Goal: Information Seeking & Learning: Learn about a topic

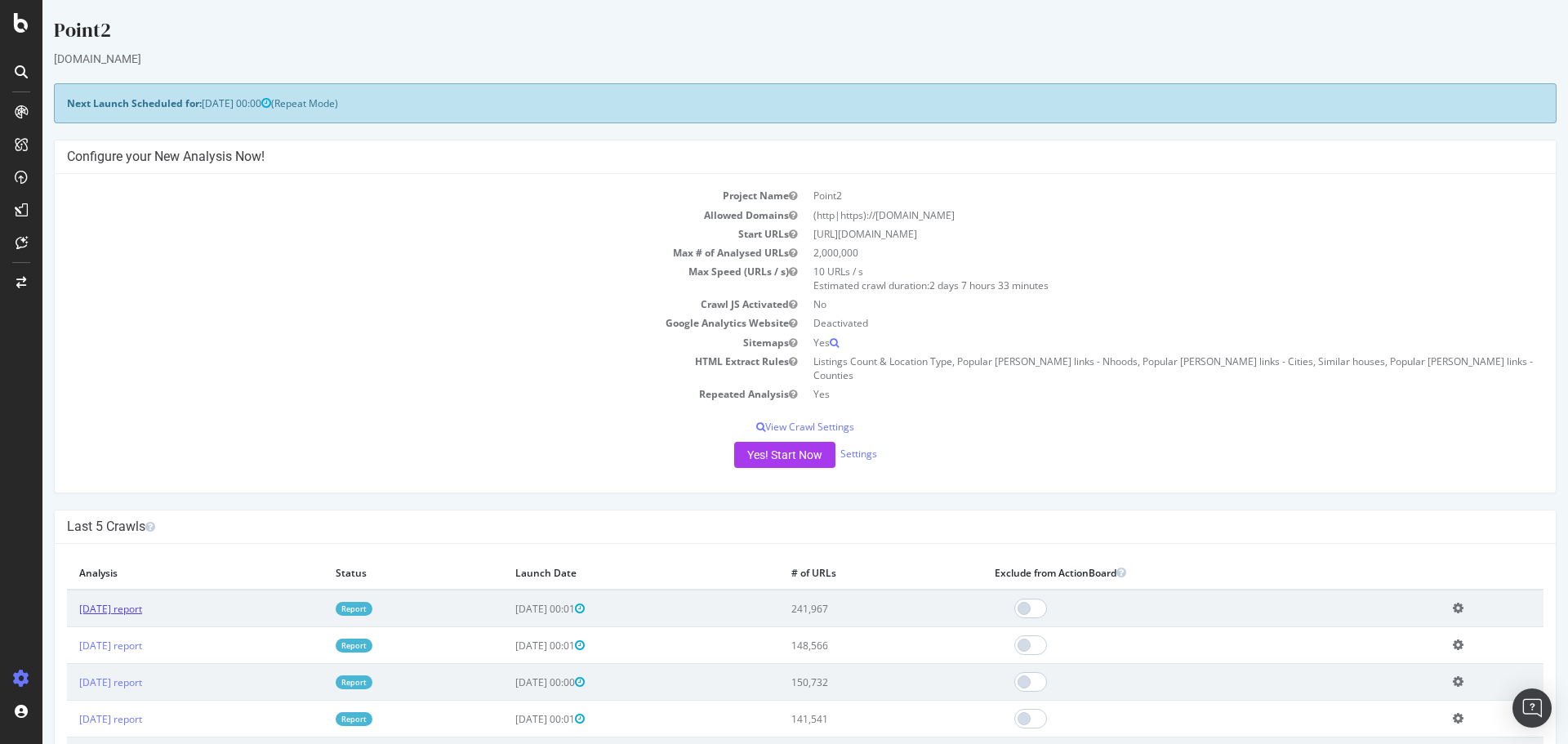
click at [131, 601] on link "[DATE] report" at bounding box center [110, 608] width 63 height 13
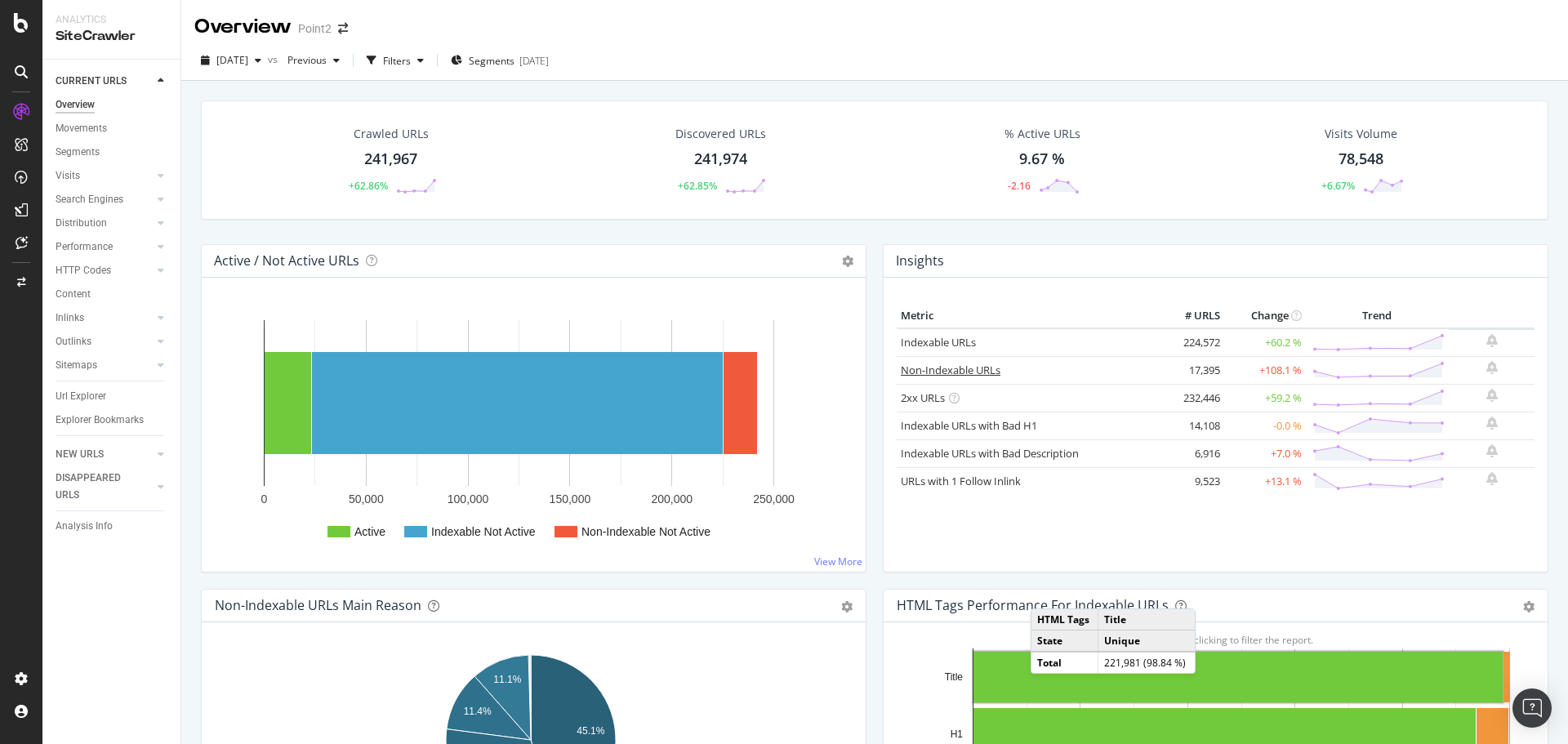
click at [934, 372] on link "Non-Indexable URLs" at bounding box center [950, 370] width 100 height 14
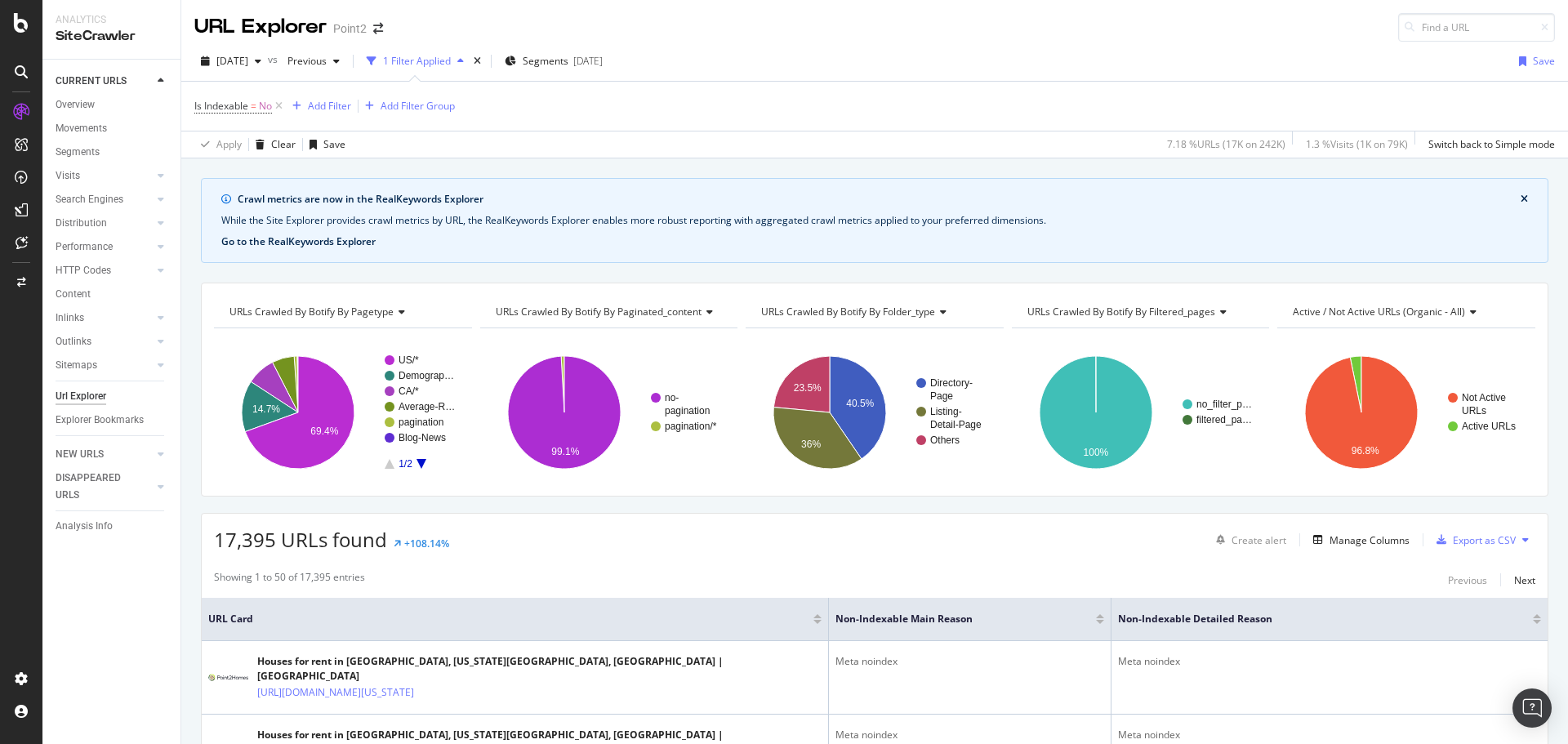
drag, startPoint x: 352, startPoint y: 247, endPoint x: 338, endPoint y: 241, distance: 15.2
click at [338, 241] on button "Go to the RealKeywords Explorer" at bounding box center [299, 241] width 154 height 14
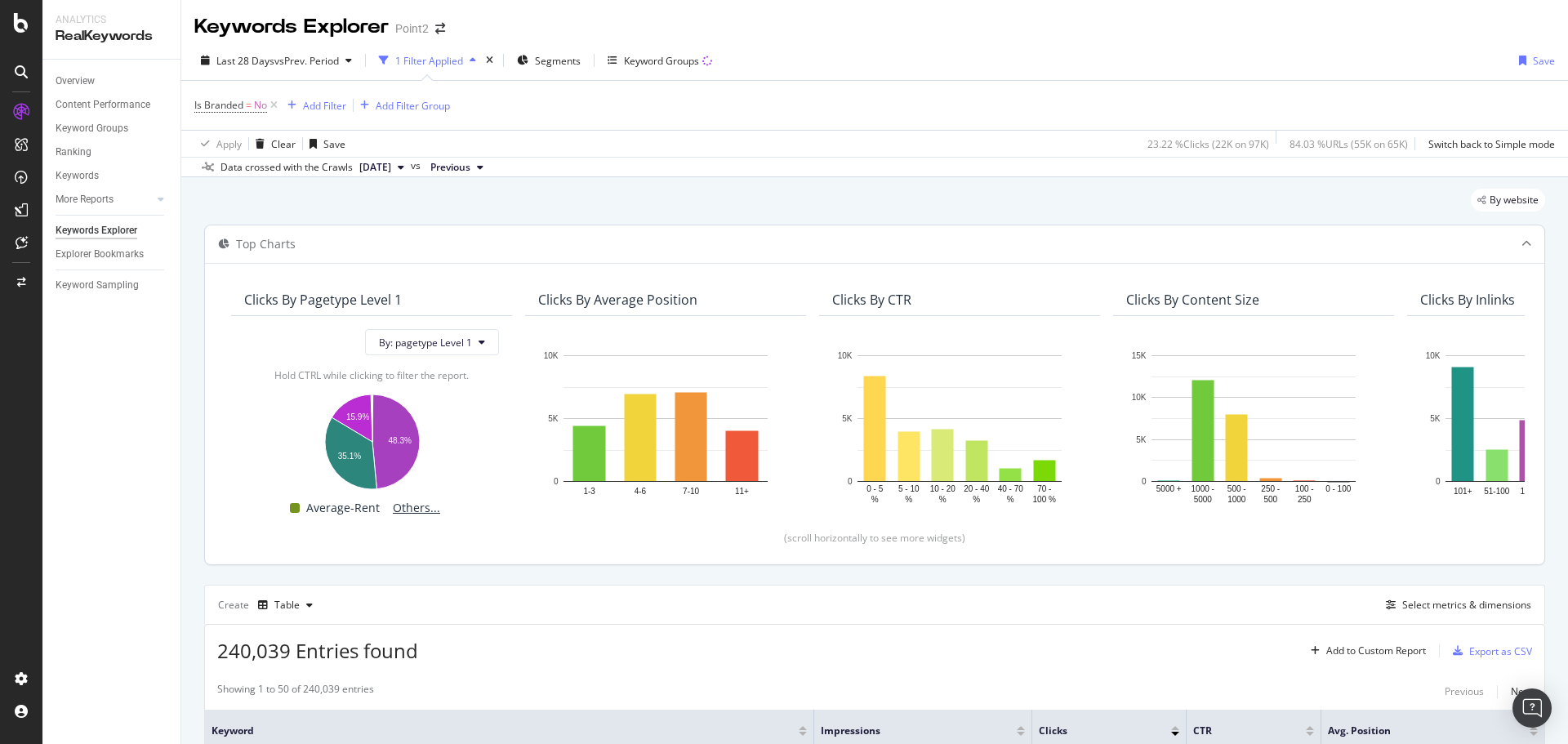
click at [411, 498] on span "Others..." at bounding box center [416, 508] width 60 height 20
click at [443, 339] on span "By: pagetype Level 1" at bounding box center [426, 342] width 93 height 13
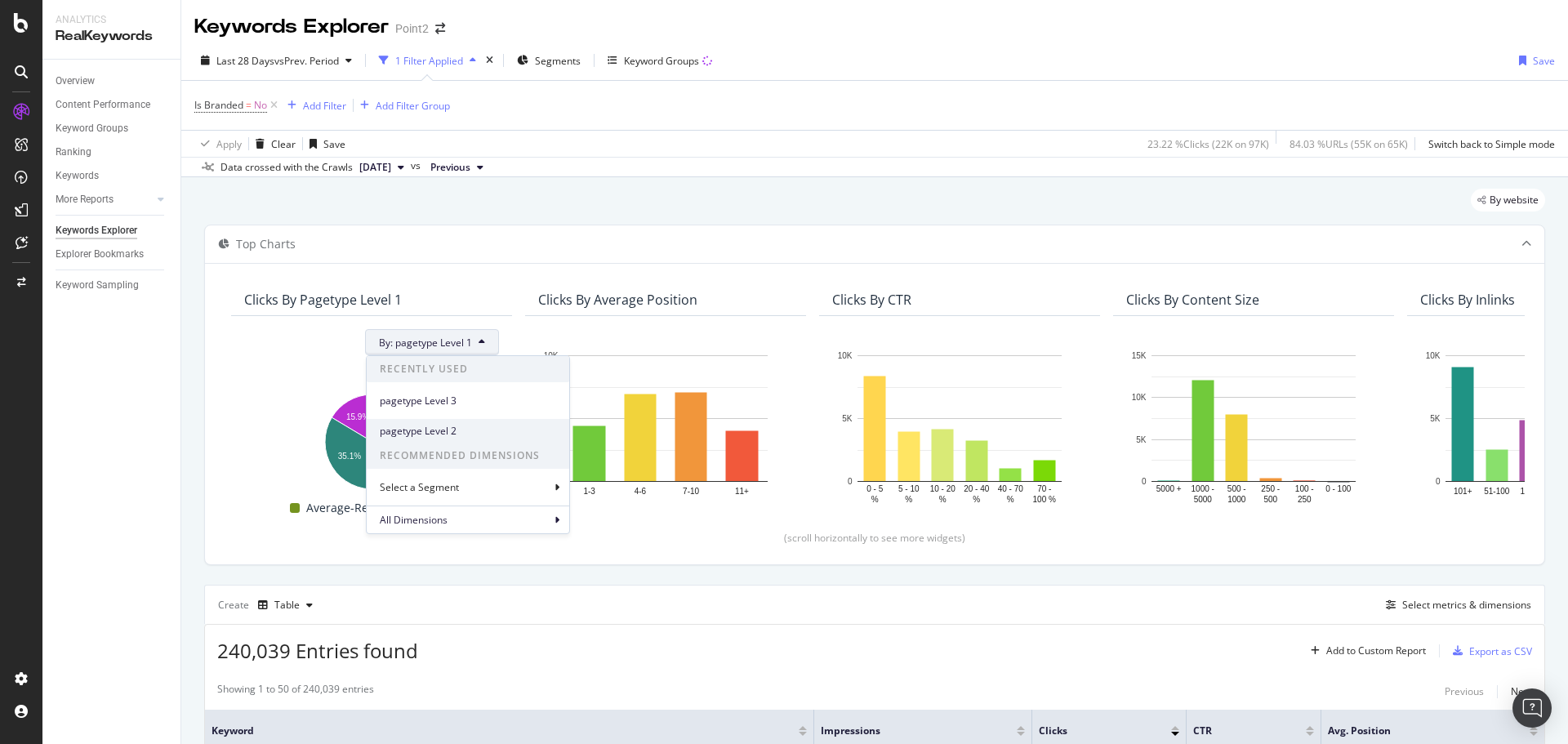
click at [448, 428] on span "pagetype Level 2" at bounding box center [468, 431] width 177 height 14
